Goal: Task Accomplishment & Management: Use online tool/utility

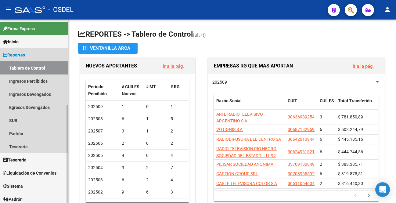
click at [29, 70] on link "Tablero de Control" at bounding box center [34, 67] width 68 height 13
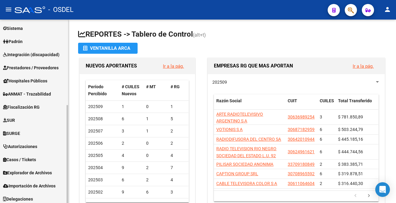
click at [77, 132] on mat-sidenav-container "Firma Express Inicio Calendario SSS Instructivos Contacto OS Reportes Tablero d…" at bounding box center [198, 111] width 396 height 183
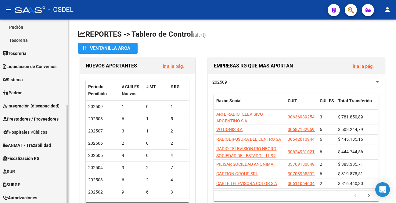
click at [71, 84] on mat-sidenav-container "Firma Express Inicio Calendario SSS Instructivos Contacto OS Reportes Tablero d…" at bounding box center [198, 111] width 396 height 183
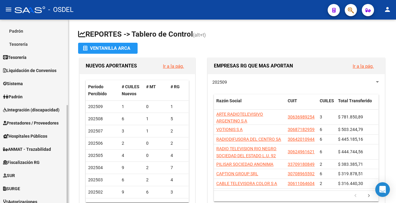
click at [42, 69] on span "Liquidación de Convenios" at bounding box center [29, 70] width 53 height 7
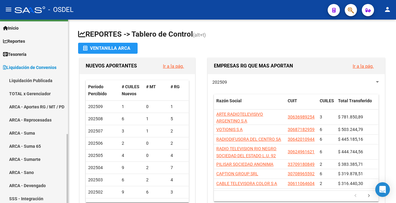
scroll to position [6, 0]
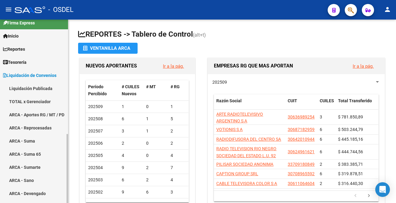
click at [69, 41] on mat-sidenav-container "Firma Express Inicio Calendario SSS Instructivos Contacto OS Reportes Tablero d…" at bounding box center [198, 111] width 396 height 183
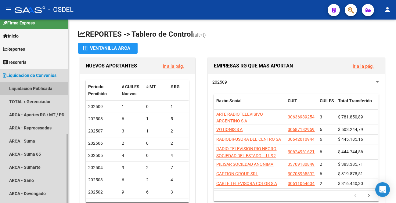
click at [35, 88] on link "Liquidación Publicada" at bounding box center [34, 88] width 68 height 13
click at [40, 73] on span "Liquidación de Convenios" at bounding box center [29, 75] width 53 height 7
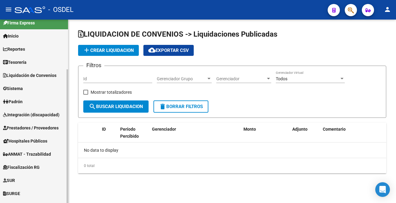
checkbox input "true"
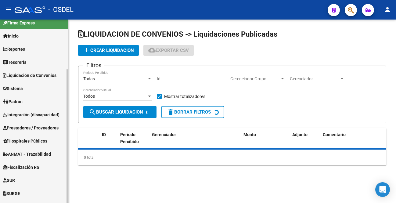
click at [35, 76] on span "Liquidación de Convenios" at bounding box center [29, 75] width 53 height 7
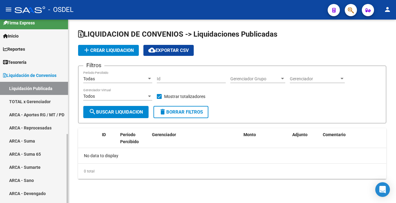
click at [32, 101] on link "TOTAL x Gerenciador" at bounding box center [34, 101] width 68 height 13
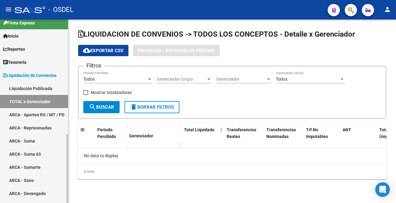
checkbox input "true"
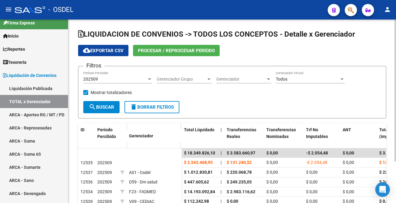
click at [182, 49] on span "Procesar / Reprocesar período" at bounding box center [176, 50] width 77 height 5
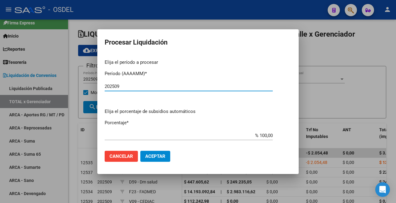
type input "202509"
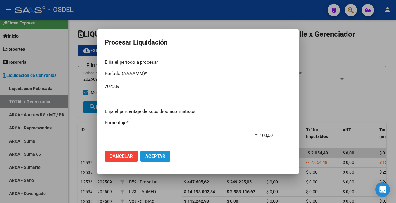
click at [159, 153] on button "Aceptar" at bounding box center [155, 156] width 30 height 11
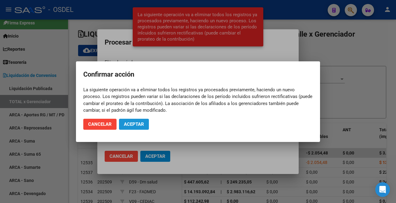
click at [137, 123] on span "Aceptar" at bounding box center [134, 123] width 20 height 5
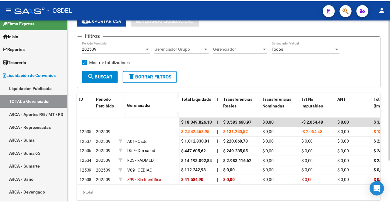
scroll to position [53, 0]
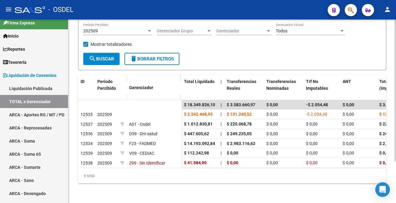
click at [395, 85] on div at bounding box center [395, 91] width 2 height 142
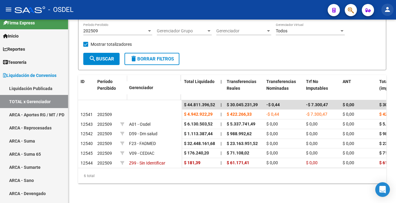
click at [388, 12] on mat-icon "person" at bounding box center [386, 9] width 7 height 7
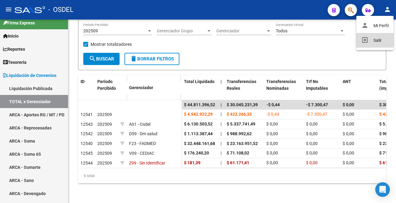
click at [376, 41] on button "exit_to_app Salir" at bounding box center [374, 40] width 37 height 15
